Goal: Information Seeking & Learning: Learn about a topic

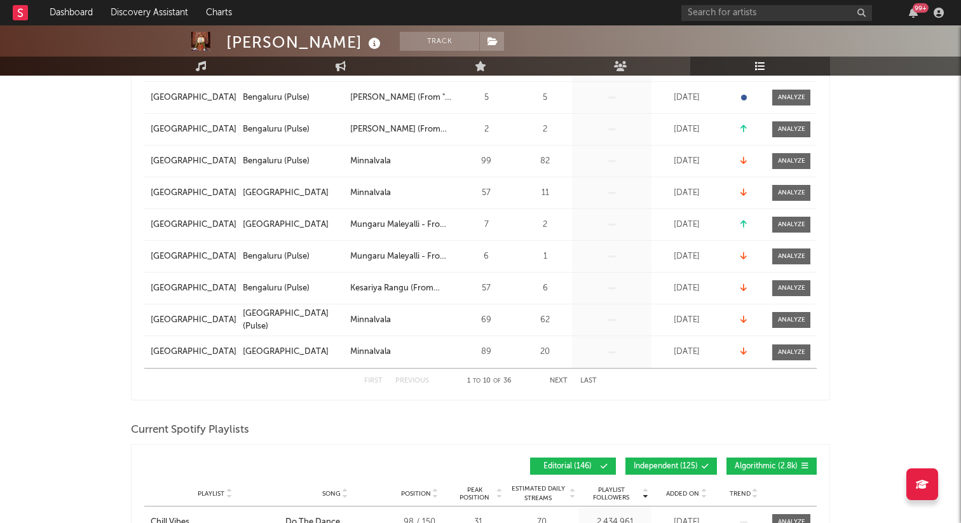
scroll to position [323, 0]
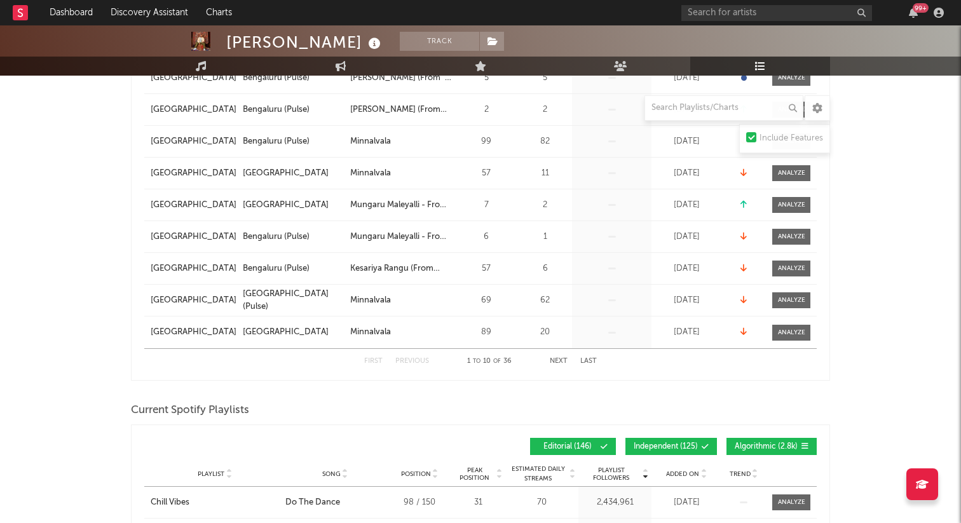
click at [556, 362] on button "Next" at bounding box center [559, 361] width 18 height 7
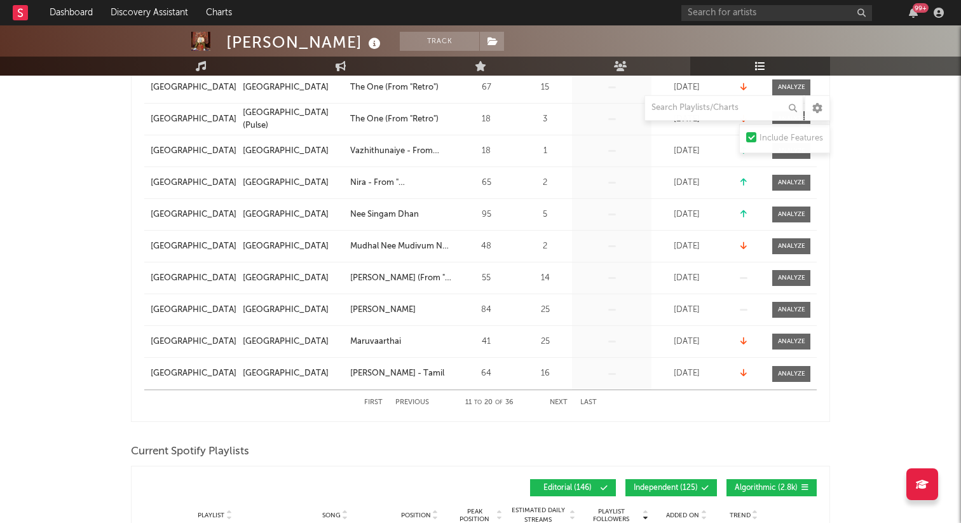
scroll to position [284, 0]
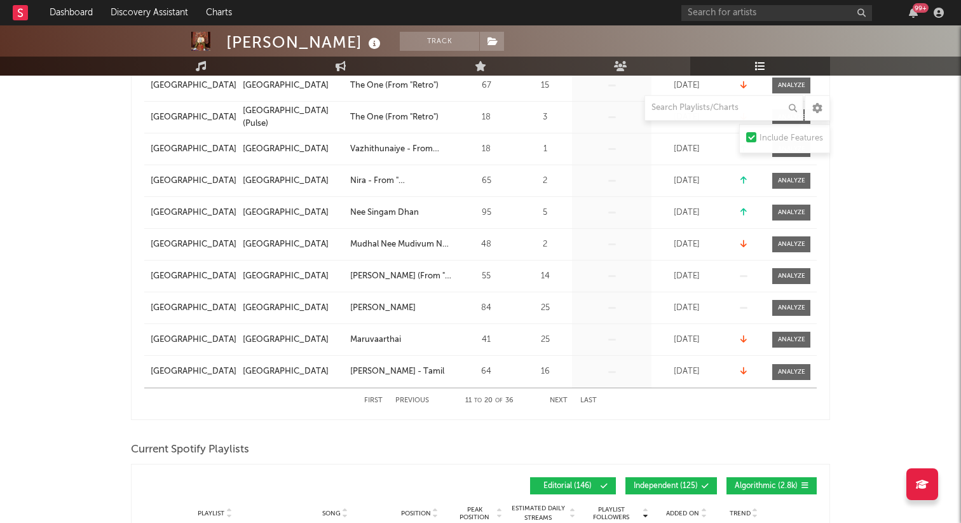
click at [562, 399] on button "Next" at bounding box center [559, 400] width 18 height 7
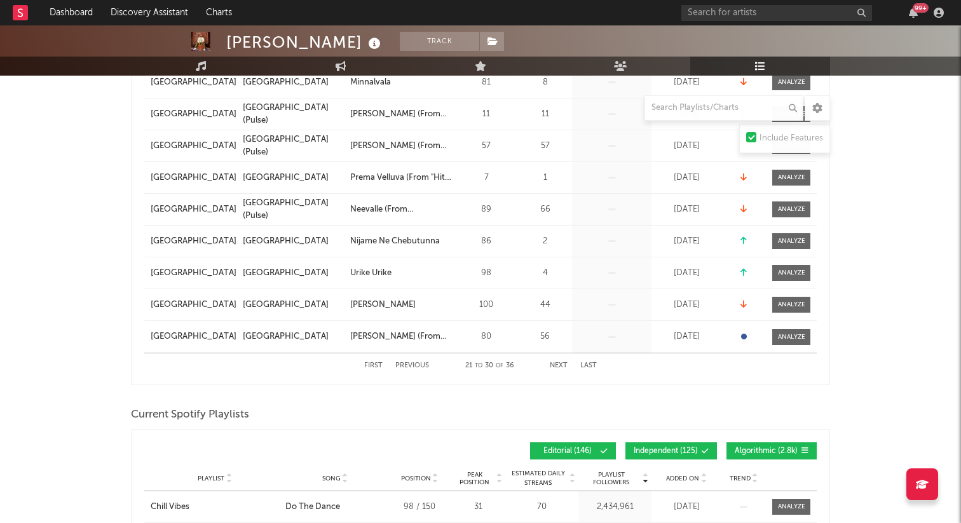
scroll to position [324, 0]
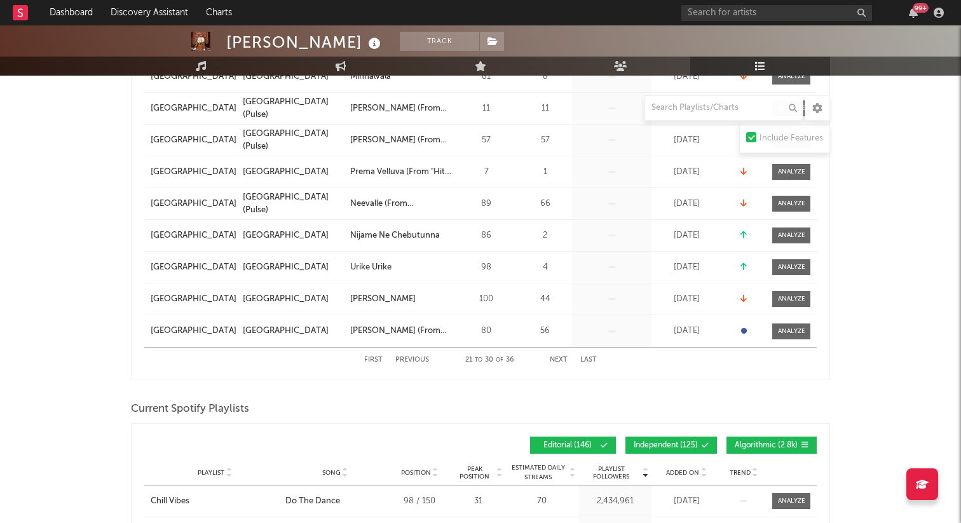
click at [560, 353] on div "First Previous 21 to 30 of 36 Next Last" at bounding box center [480, 360] width 233 height 25
click at [560, 357] on button "Next" at bounding box center [559, 360] width 18 height 7
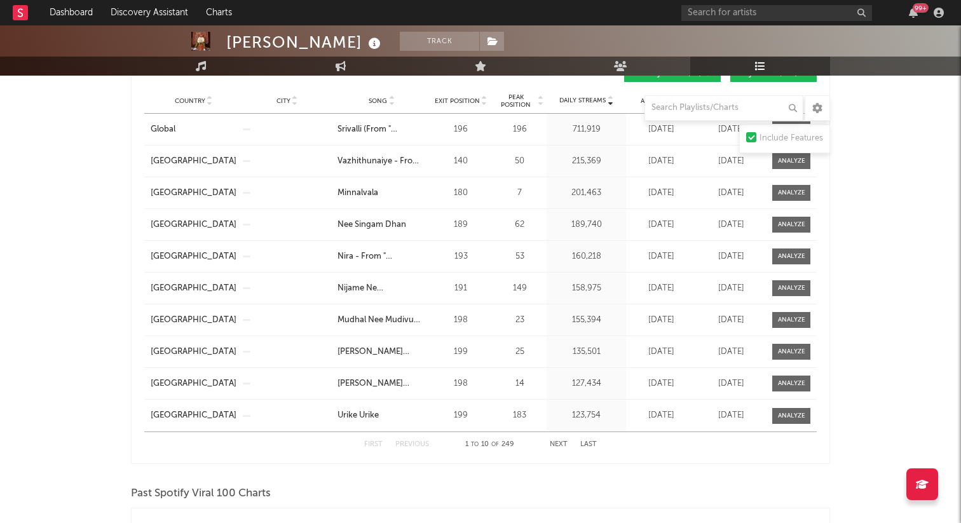
scroll to position [1157, 0]
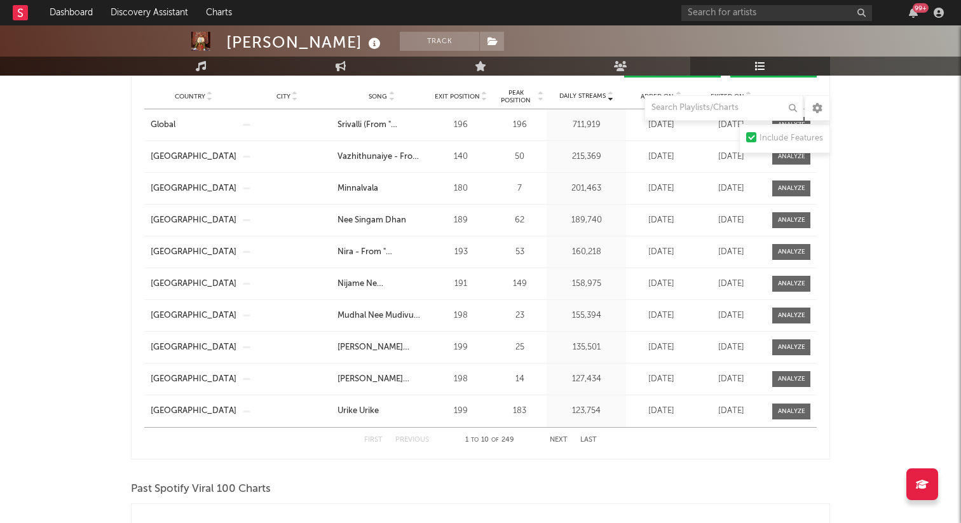
click at [559, 439] on button "Next" at bounding box center [559, 440] width 18 height 7
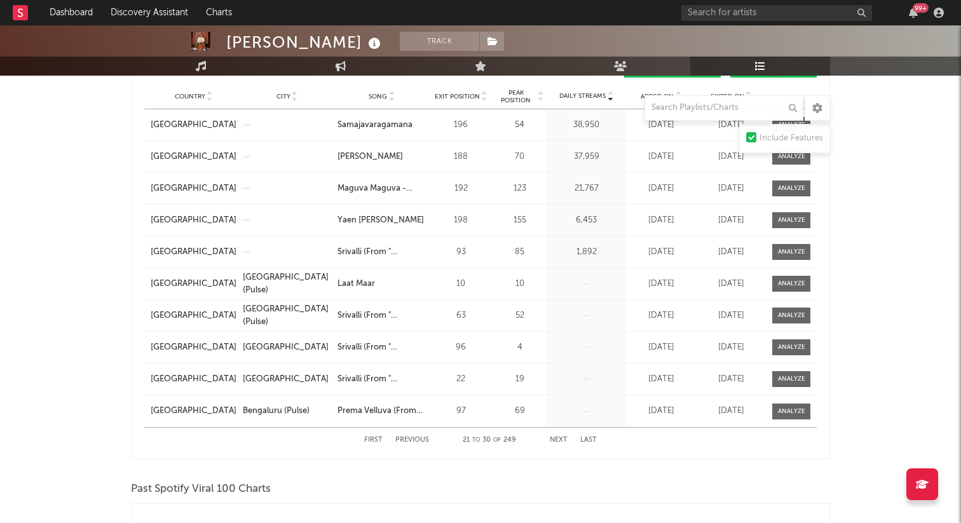
click at [559, 439] on button "Next" at bounding box center [559, 440] width 18 height 7
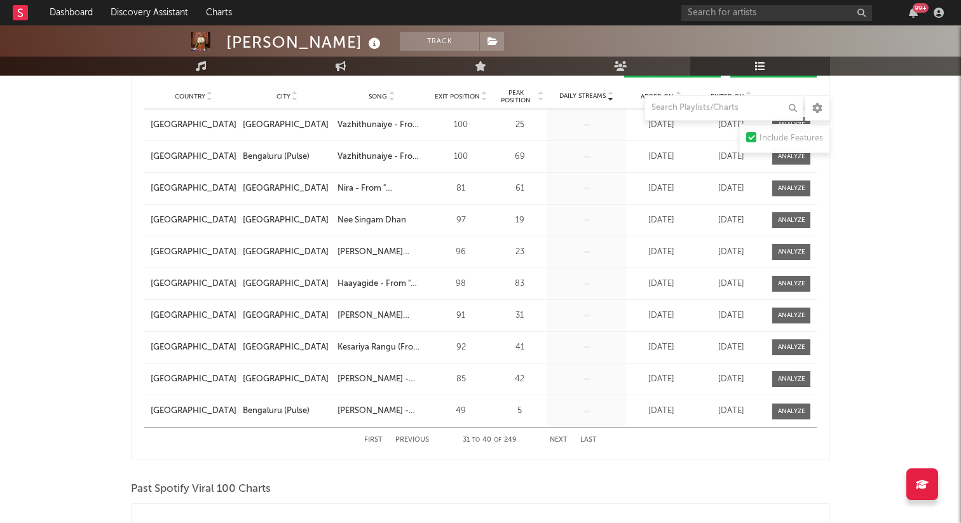
click at [559, 439] on button "Next" at bounding box center [559, 440] width 18 height 7
click at [558, 439] on button "Next" at bounding box center [559, 440] width 18 height 7
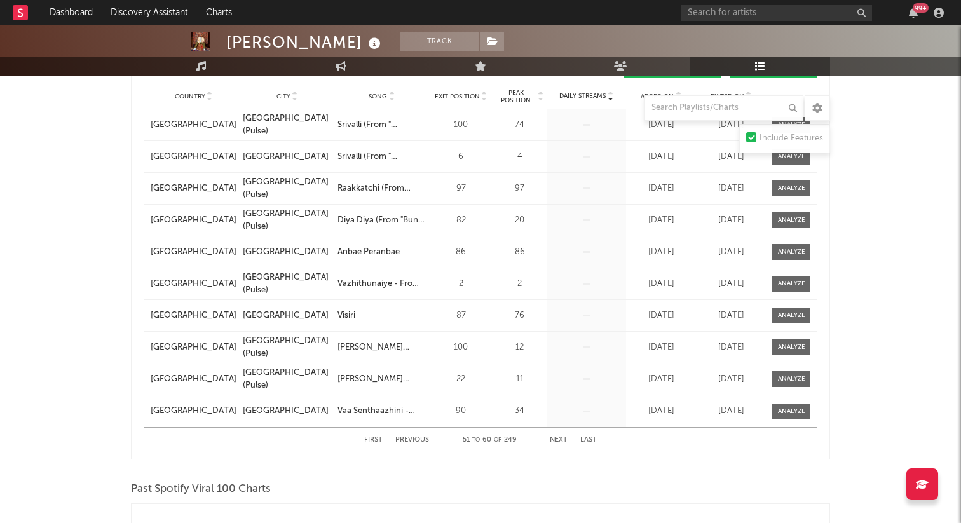
click at [558, 439] on button "Next" at bounding box center [559, 440] width 18 height 7
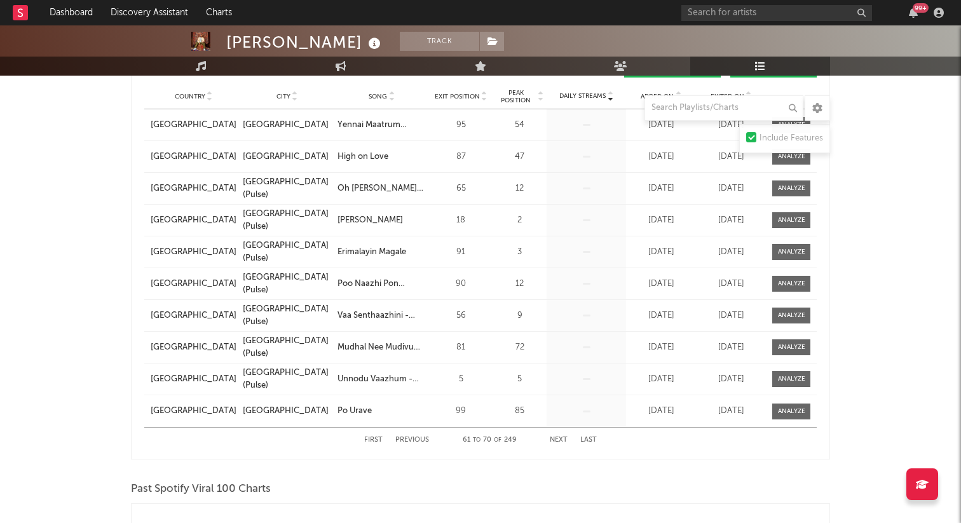
click at [558, 439] on button "Next" at bounding box center [559, 440] width 18 height 7
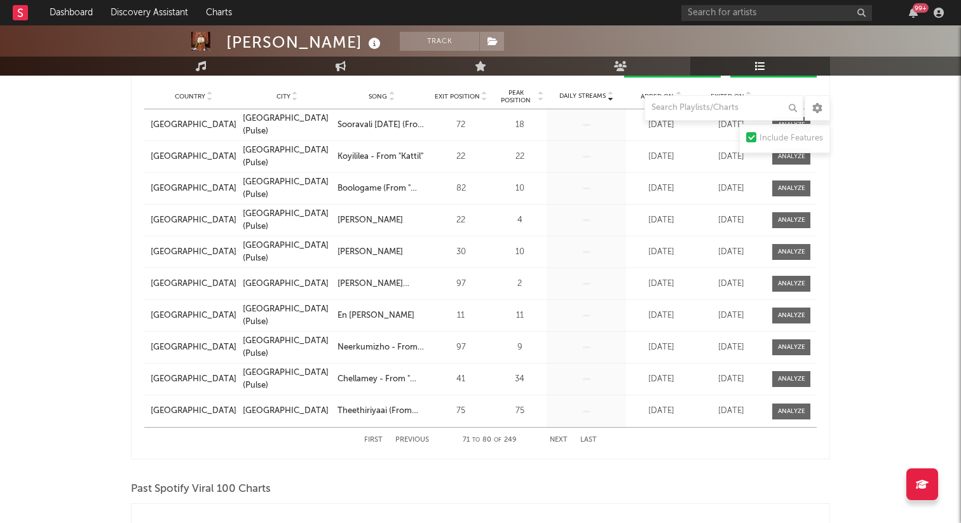
click at [558, 439] on button "Next" at bounding box center [559, 440] width 18 height 7
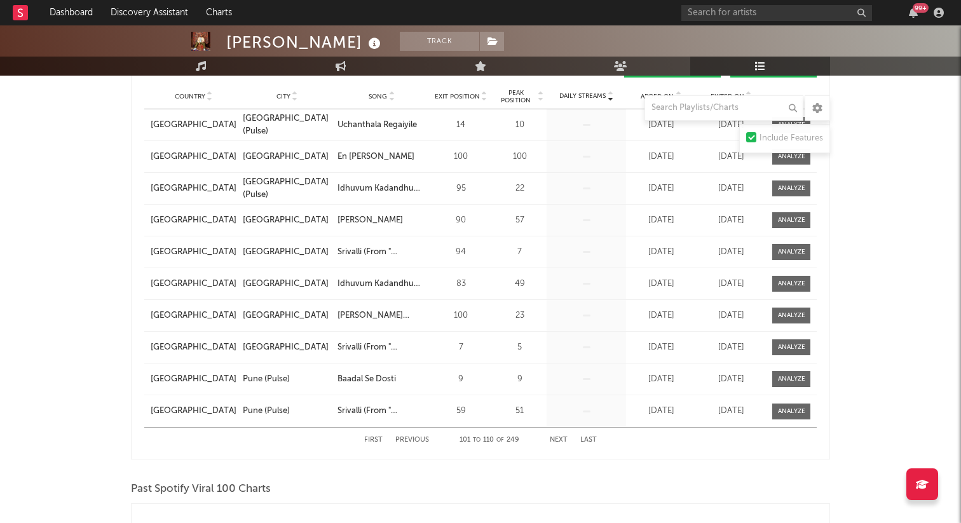
click at [558, 439] on button "Next" at bounding box center [559, 440] width 18 height 7
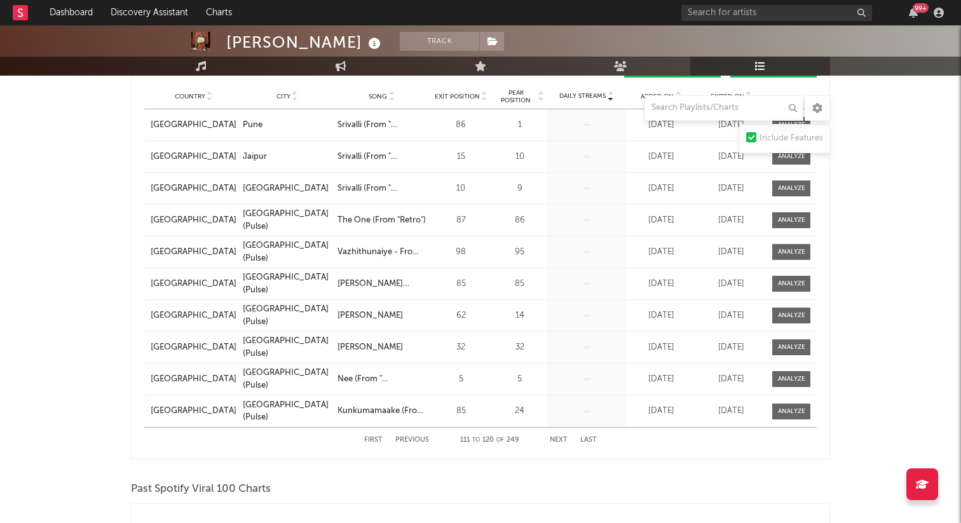
click at [558, 439] on button "Next" at bounding box center [559, 440] width 18 height 7
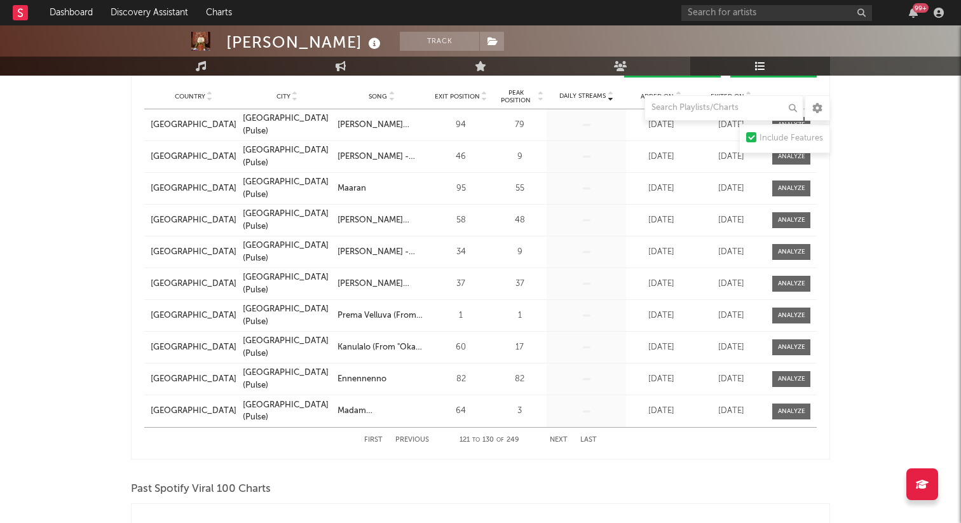
click at [558, 439] on button "Next" at bounding box center [559, 440] width 18 height 7
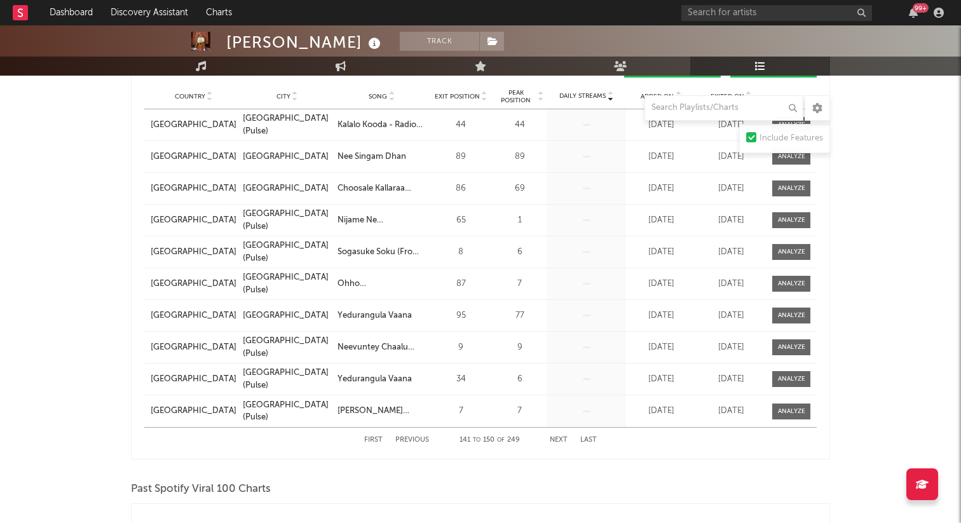
click at [558, 439] on button "Next" at bounding box center [559, 440] width 18 height 7
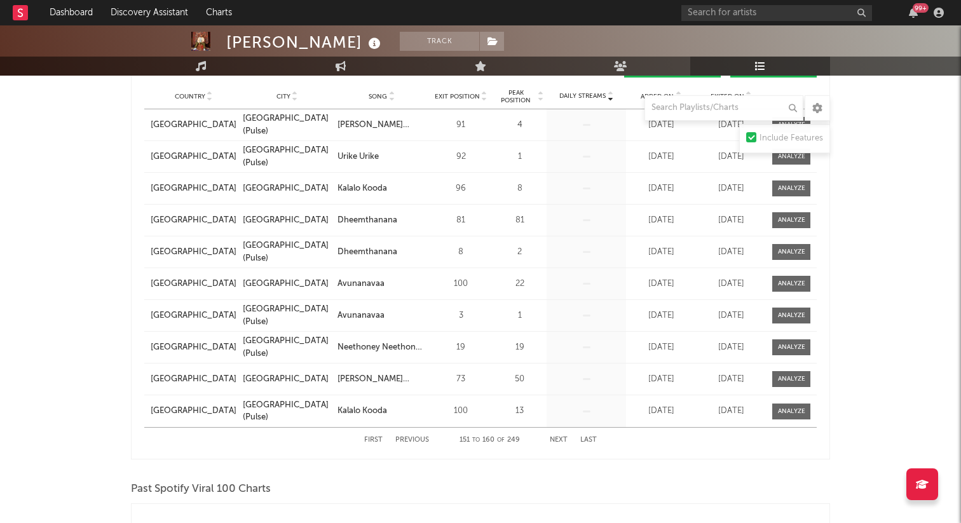
click at [558, 439] on button "Next" at bounding box center [559, 440] width 18 height 7
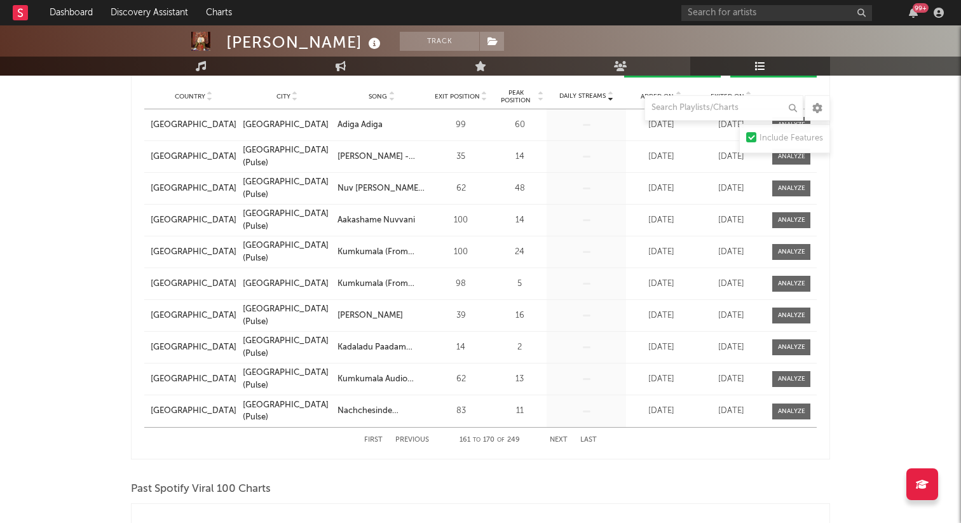
click at [558, 439] on button "Next" at bounding box center [559, 440] width 18 height 7
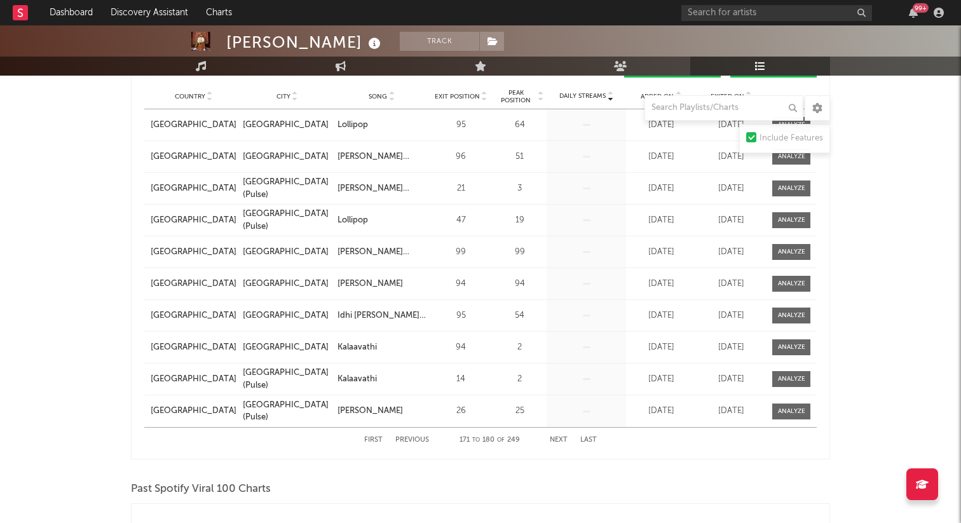
click at [558, 439] on button "Next" at bounding box center [559, 440] width 18 height 7
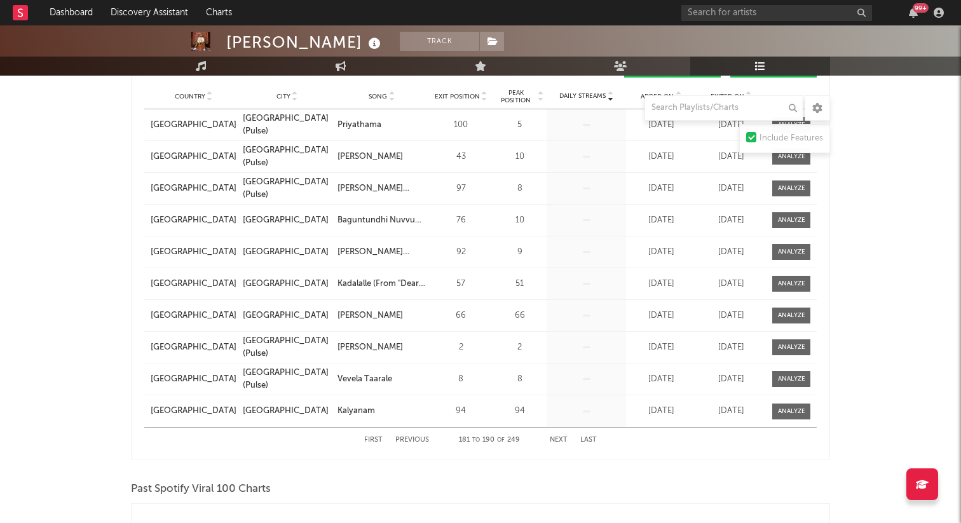
click at [558, 439] on button "Next" at bounding box center [559, 440] width 18 height 7
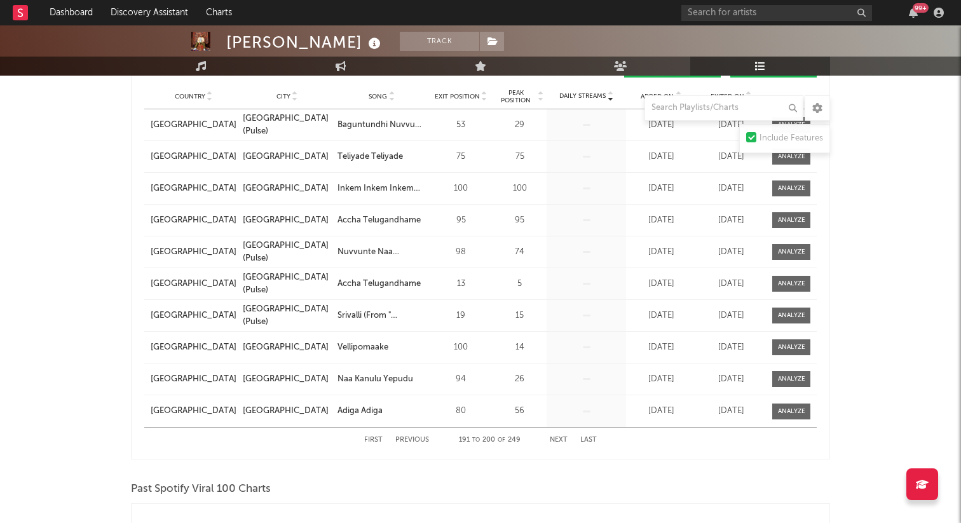
click at [558, 439] on button "Next" at bounding box center [559, 440] width 18 height 7
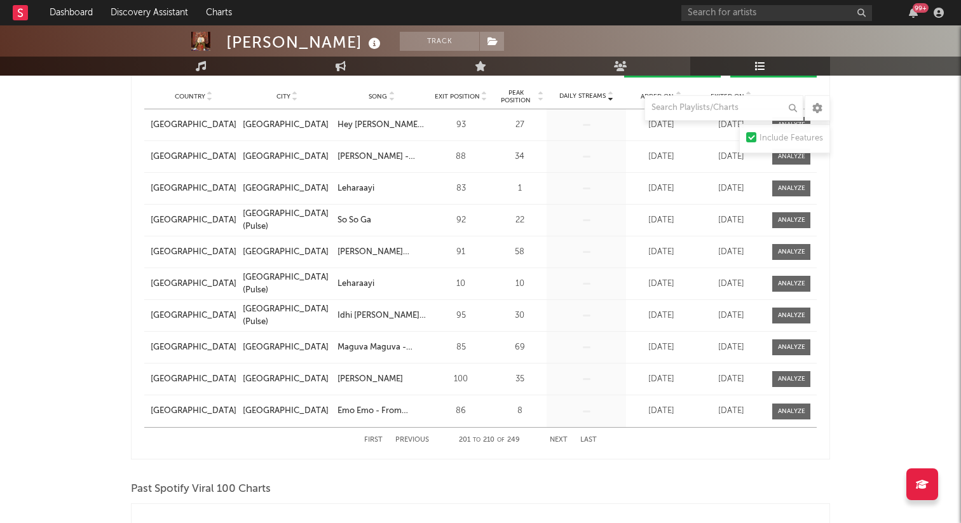
click at [558, 439] on button "Next" at bounding box center [559, 440] width 18 height 7
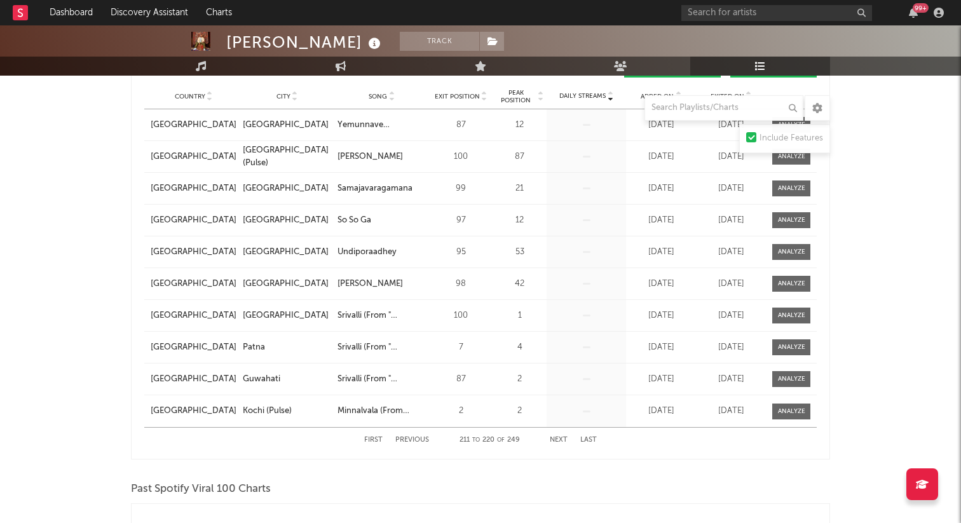
click at [558, 439] on button "Next" at bounding box center [559, 440] width 18 height 7
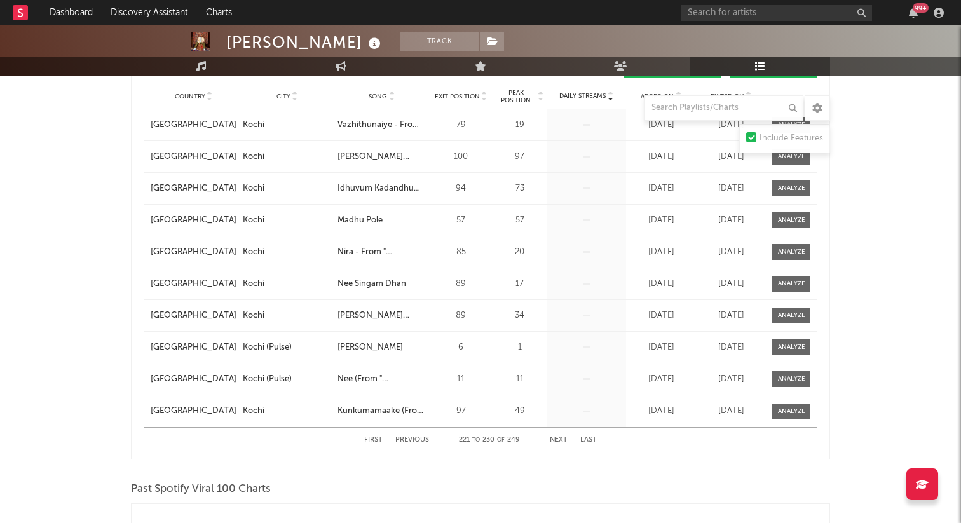
click at [558, 439] on button "Next" at bounding box center [559, 440] width 18 height 7
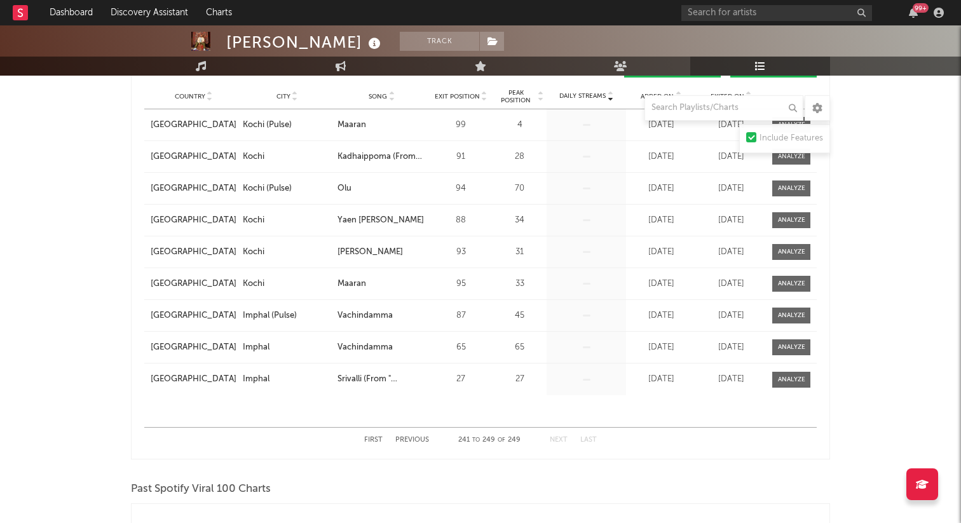
click at [558, 439] on button "Next" at bounding box center [559, 440] width 18 height 7
click at [415, 441] on button "Previous" at bounding box center [412, 440] width 34 height 7
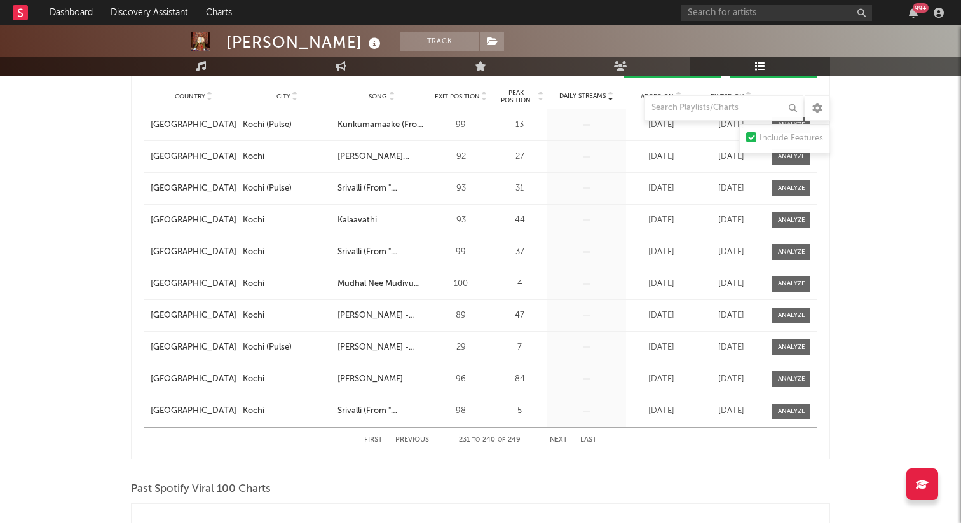
click at [414, 441] on button "Previous" at bounding box center [412, 440] width 34 height 7
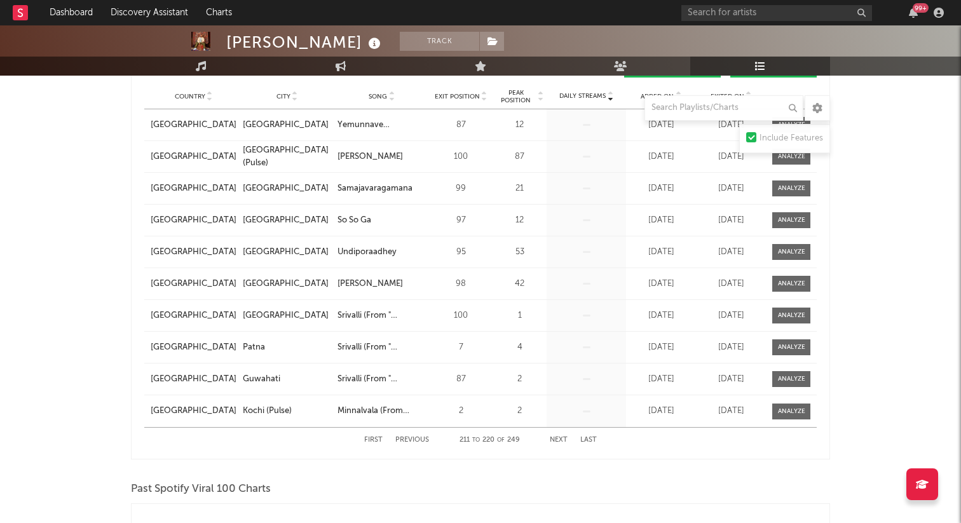
click at [414, 441] on button "Previous" at bounding box center [412, 440] width 34 height 7
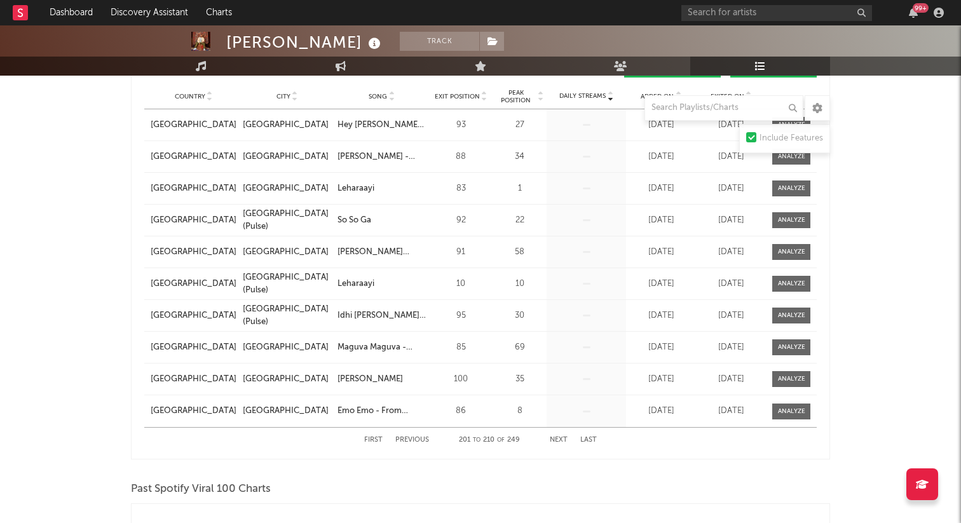
click at [414, 441] on button "Previous" at bounding box center [412, 440] width 34 height 7
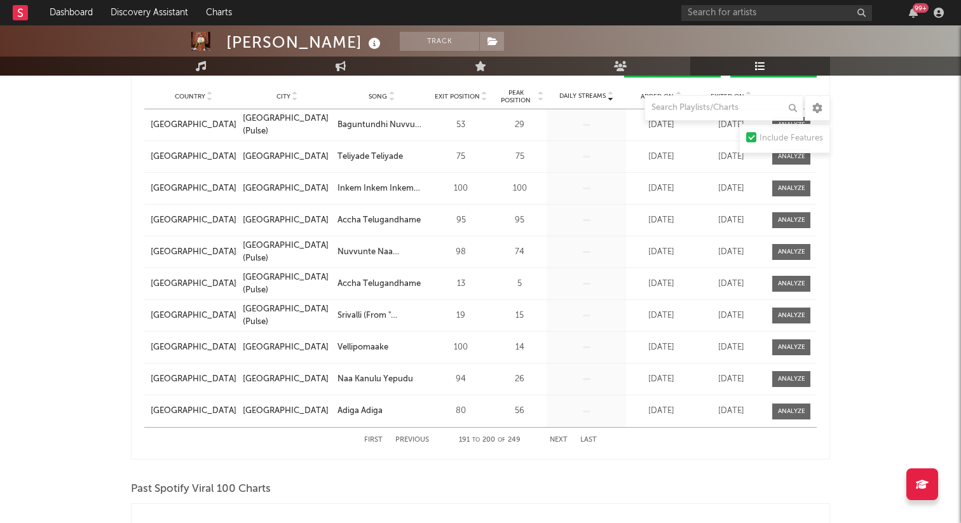
click at [414, 441] on button "Previous" at bounding box center [412, 440] width 34 height 7
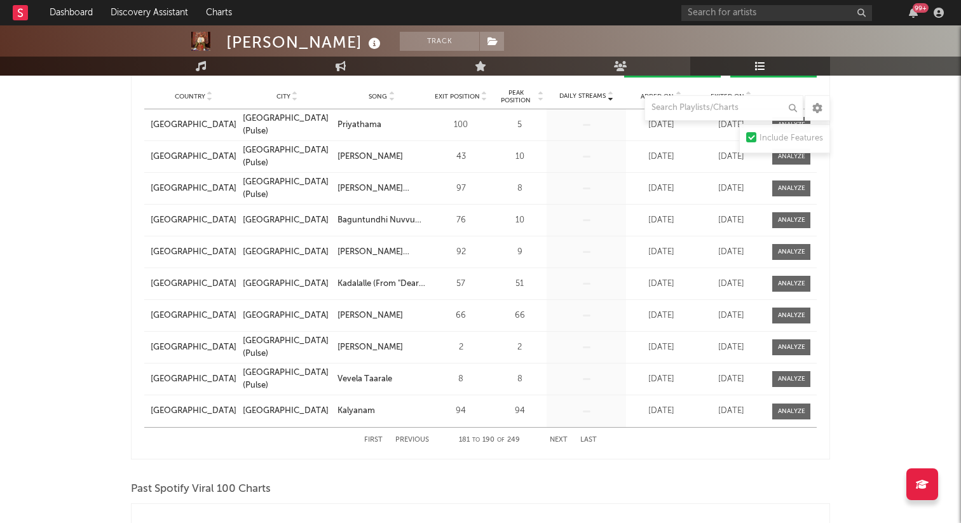
click at [414, 441] on button "Previous" at bounding box center [412, 440] width 34 height 7
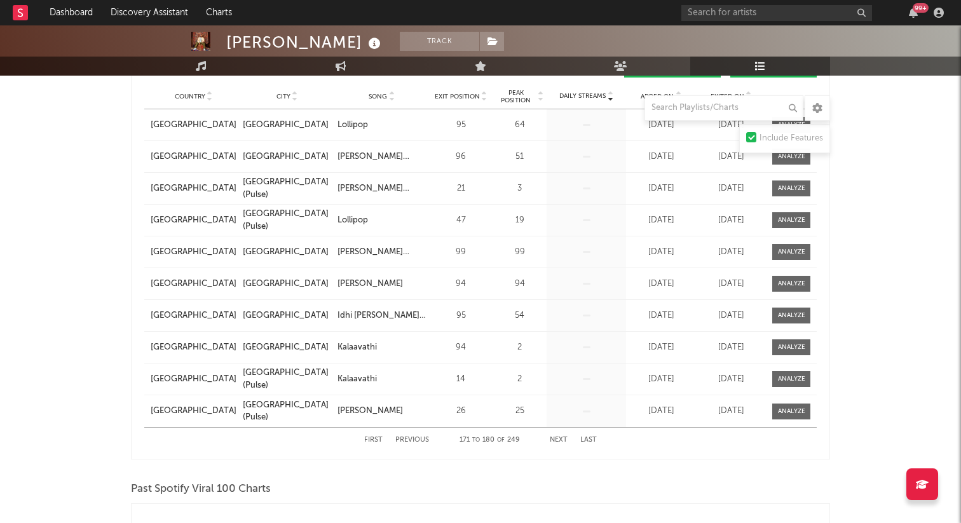
click at [414, 441] on button "Previous" at bounding box center [412, 440] width 34 height 7
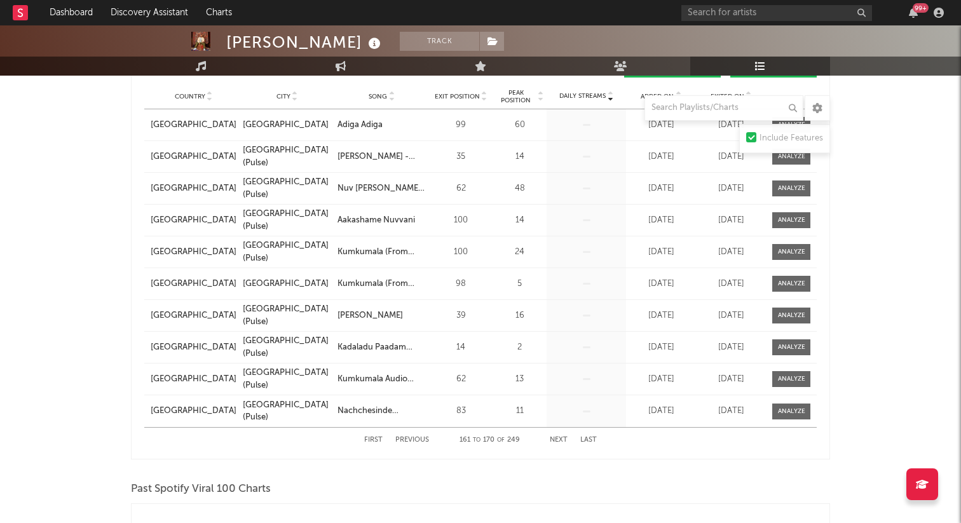
click at [414, 441] on button "Previous" at bounding box center [412, 440] width 34 height 7
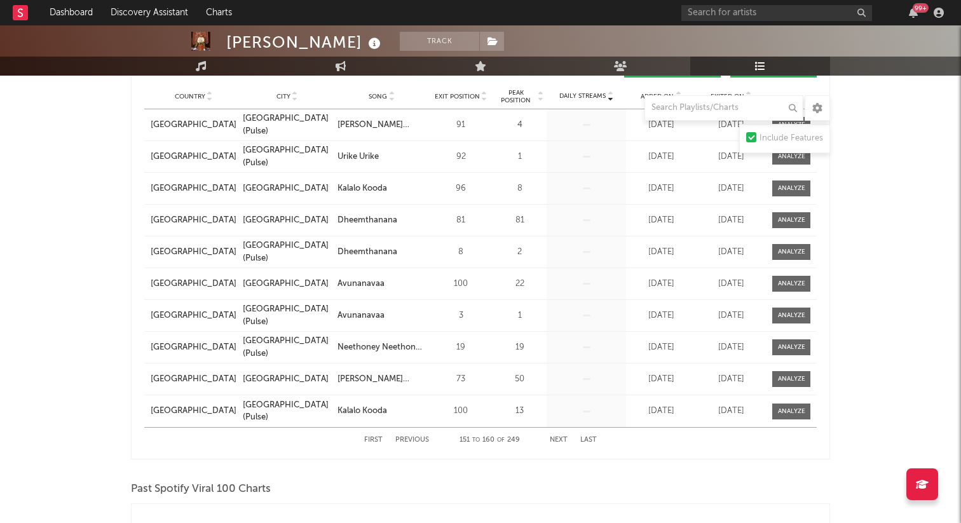
click at [414, 441] on button "Previous" at bounding box center [412, 440] width 34 height 7
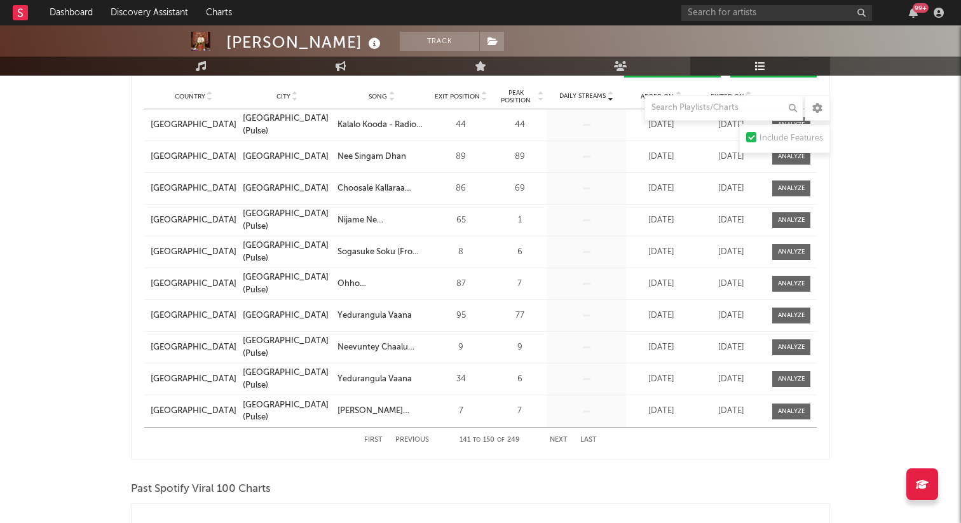
click at [414, 441] on button "Previous" at bounding box center [412, 440] width 34 height 7
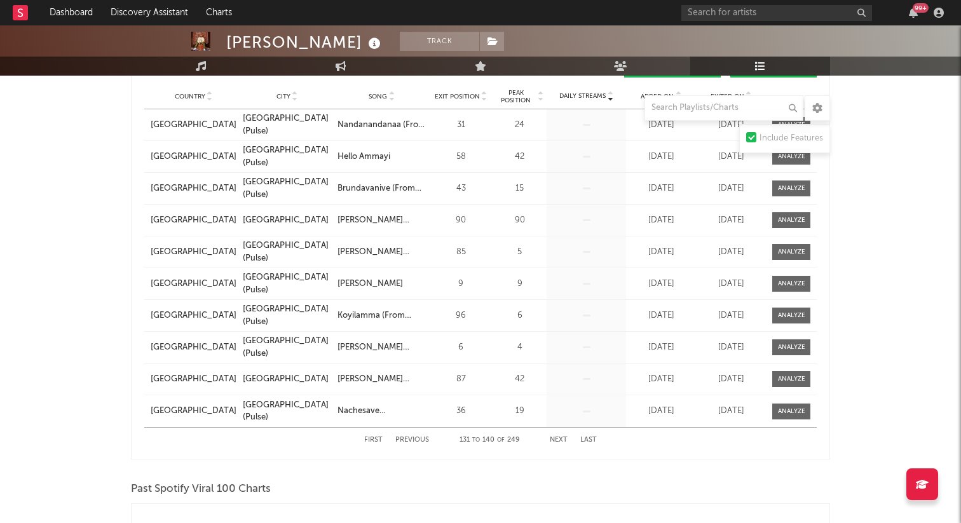
click at [414, 441] on button "Previous" at bounding box center [412, 440] width 34 height 7
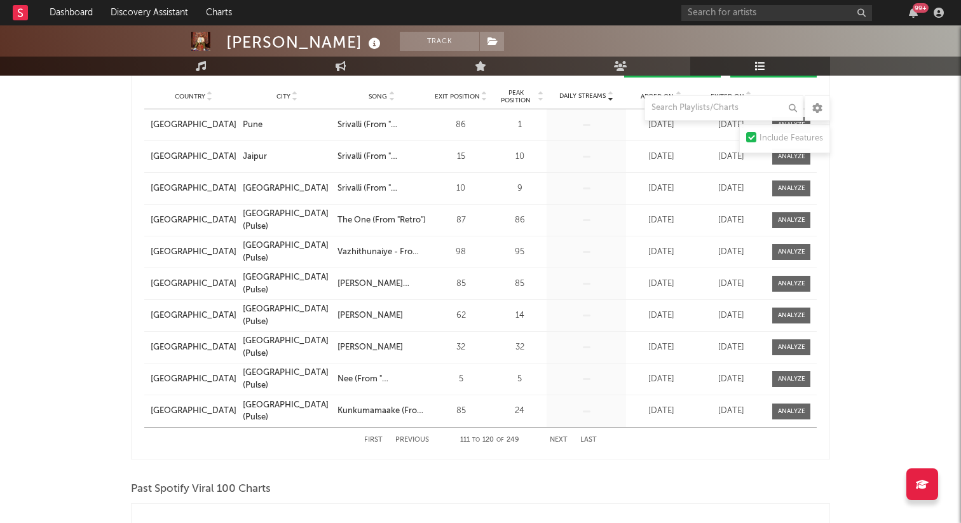
click at [414, 441] on button "Previous" at bounding box center [412, 440] width 34 height 7
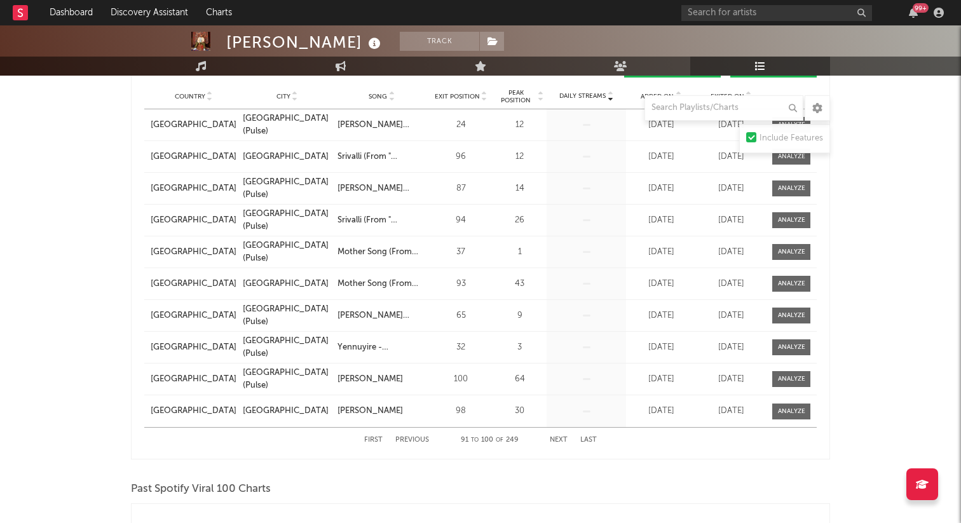
click at [414, 441] on button "Previous" at bounding box center [412, 440] width 34 height 7
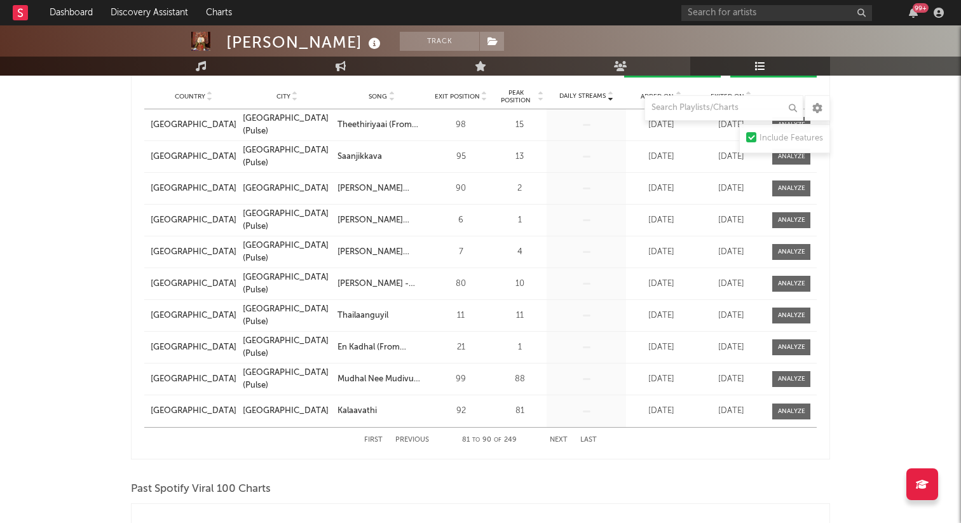
click at [414, 441] on button "Previous" at bounding box center [412, 440] width 34 height 7
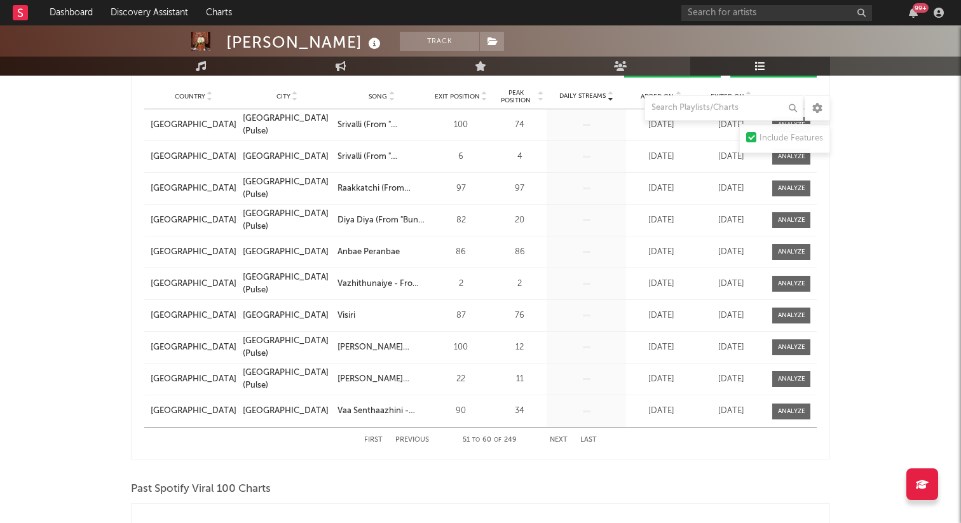
click at [414, 441] on button "Previous" at bounding box center [412, 440] width 34 height 7
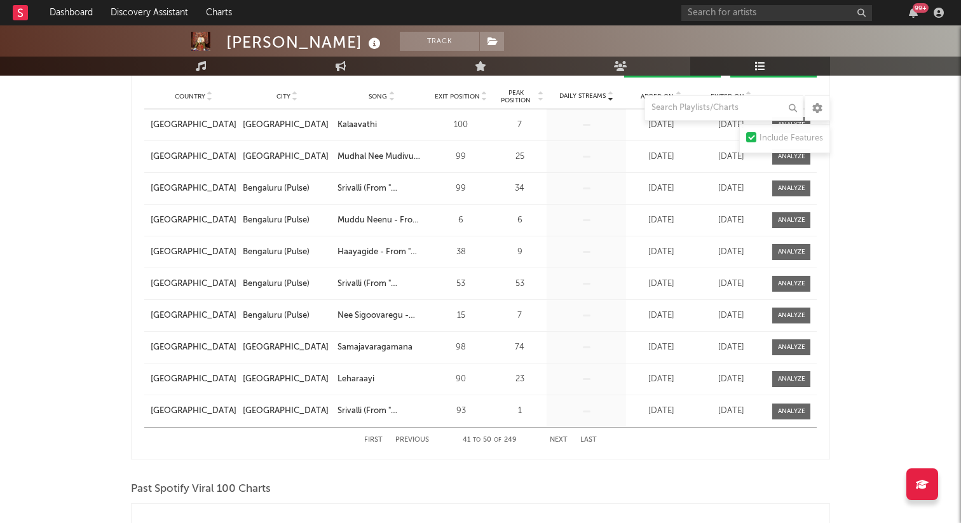
click at [414, 441] on button "Previous" at bounding box center [412, 440] width 34 height 7
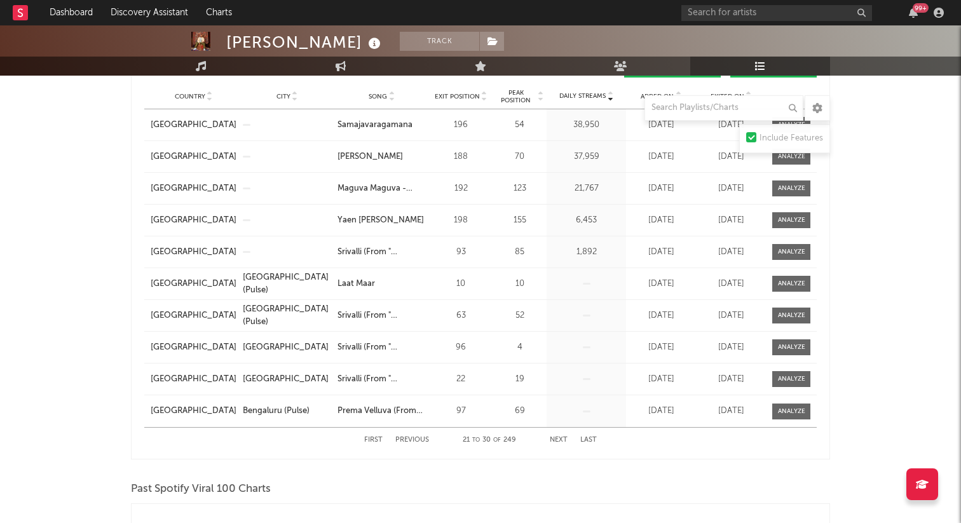
click at [414, 441] on button "Previous" at bounding box center [412, 440] width 34 height 7
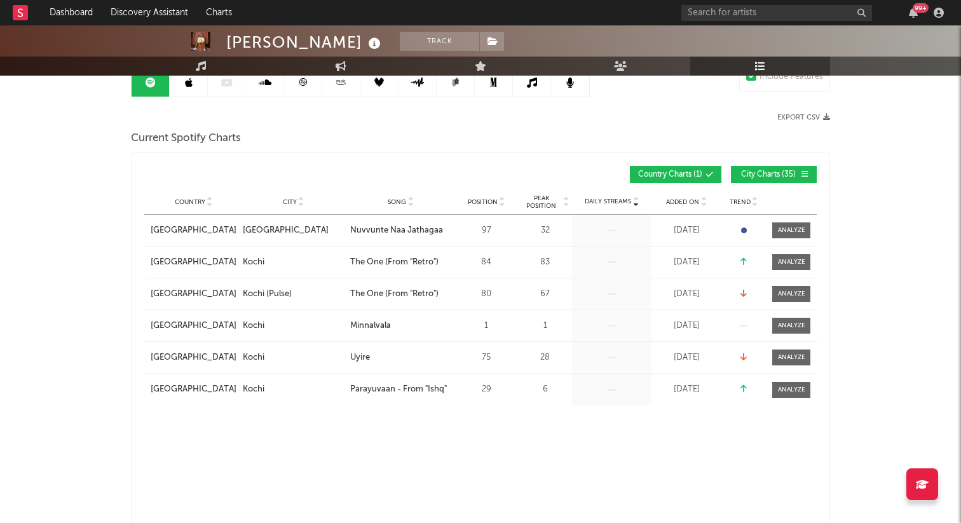
scroll to position [0, 0]
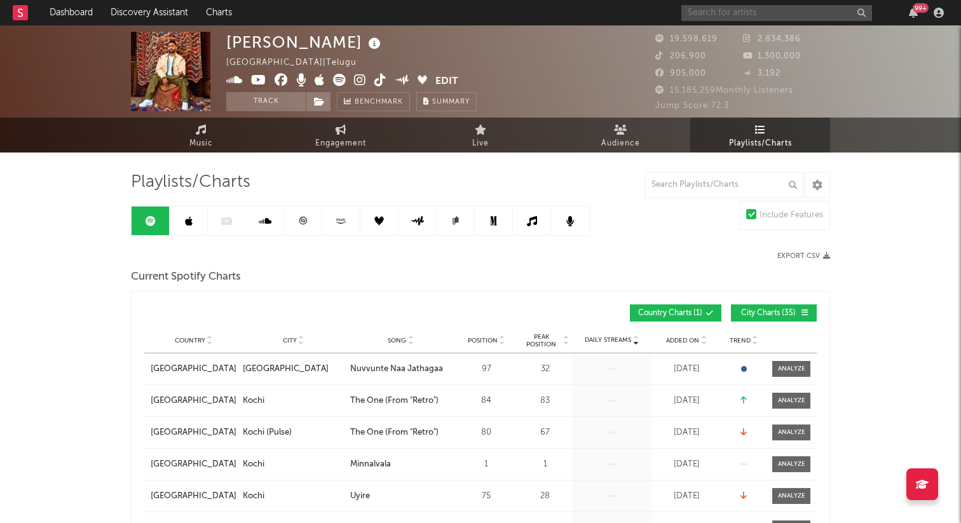
click at [708, 17] on input "text" at bounding box center [776, 13] width 191 height 16
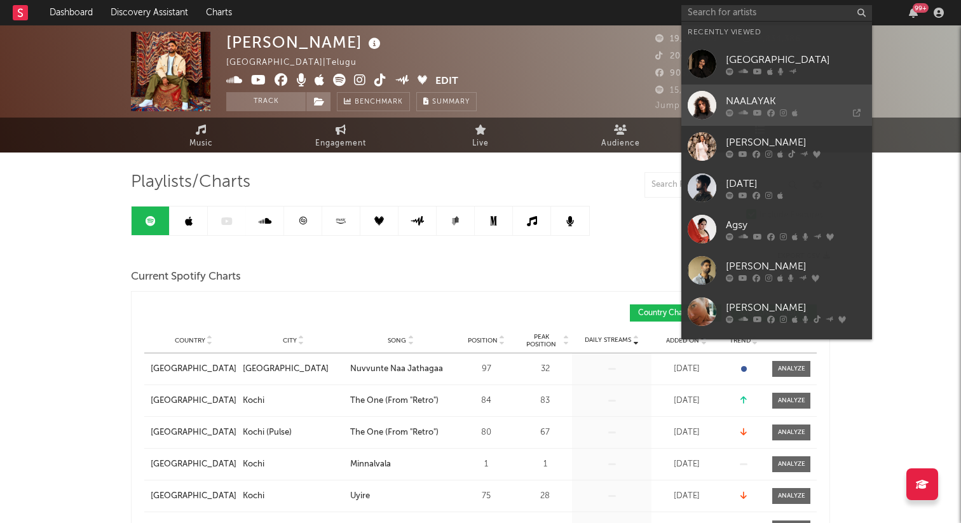
click at [787, 100] on div "NAALAYAK" at bounding box center [796, 100] width 140 height 15
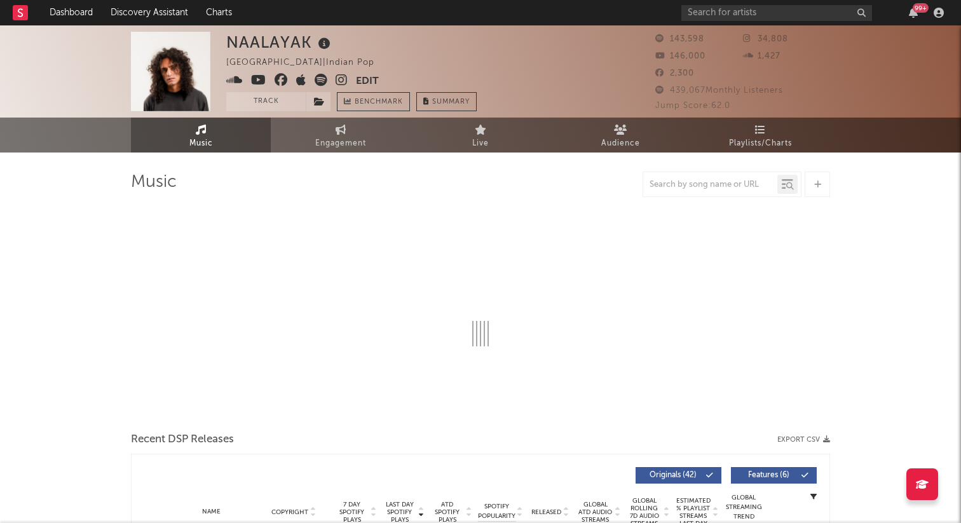
select select "6m"
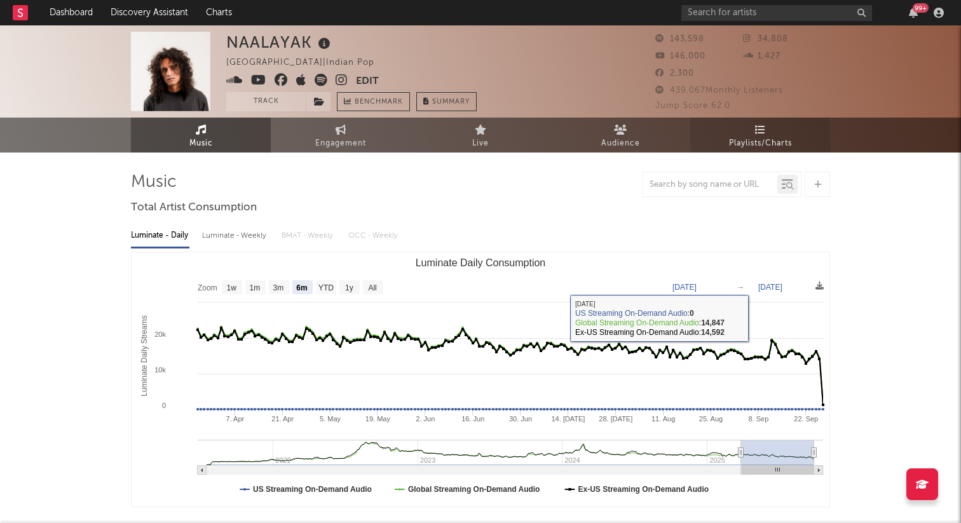
click at [758, 136] on span "Playlists/Charts" at bounding box center [760, 143] width 63 height 15
